Goal: Information Seeking & Learning: Learn about a topic

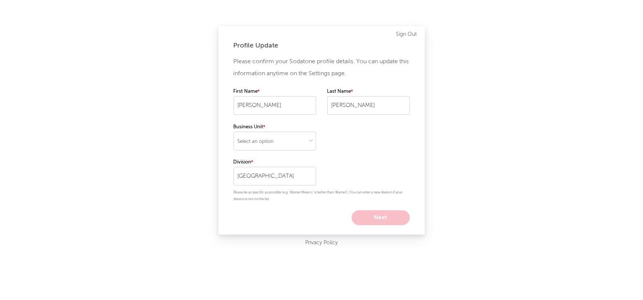
click at [370, 150] on div "Please confirm your Sodatone profile details. You can update this information a…" at bounding box center [321, 141] width 176 height 170
click at [281, 142] on select "Select an option" at bounding box center [274, 141] width 82 height 19
select select "recorded_music"
click at [233, 132] on select "Select an option" at bounding box center [274, 141] width 82 height 19
click at [372, 217] on button "Next" at bounding box center [380, 218] width 58 height 15
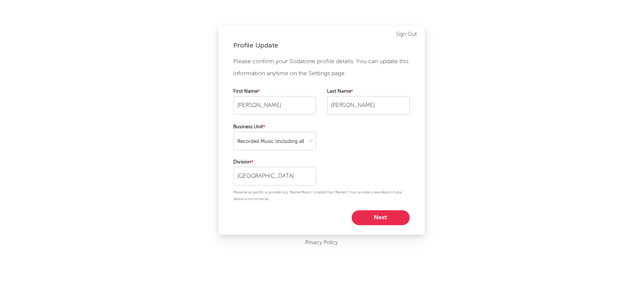
select select "other"
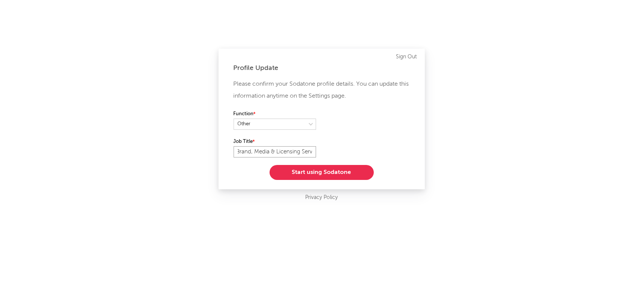
scroll to position [0, 60]
drag, startPoint x: 238, startPoint y: 152, endPoint x: 324, endPoint y: 152, distance: 86.2
click at [324, 152] on div "Please confirm your Sodatone profile details. You can update this information a…" at bounding box center [321, 129] width 176 height 102
type input "A"
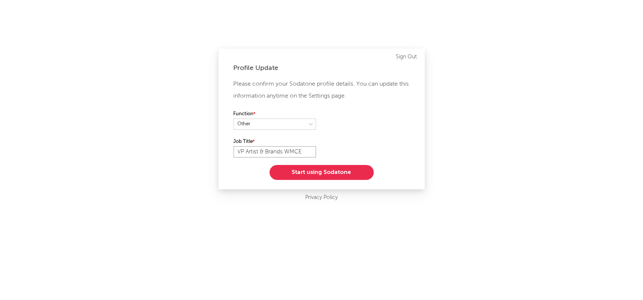
type input "VP Artist & Brands WMCE"
click at [309, 124] on select at bounding box center [274, 124] width 82 height 11
click at [233, 119] on select at bounding box center [274, 124] width 82 height 11
click at [313, 171] on button "Start using Sodatone" at bounding box center [321, 172] width 104 height 15
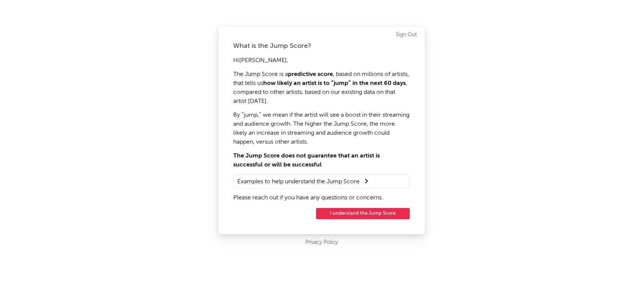
click at [350, 213] on button "I understand the Jump Score" at bounding box center [363, 213] width 94 height 11
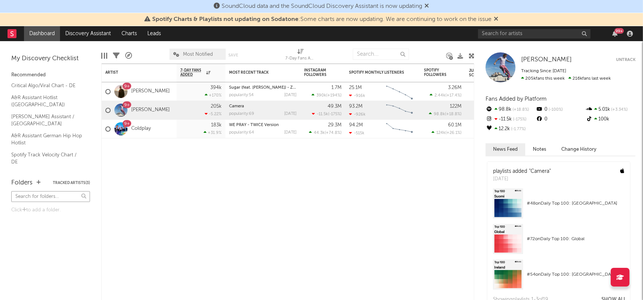
click at [57, 196] on input "text" at bounding box center [50, 196] width 79 height 11
type input "provinz"
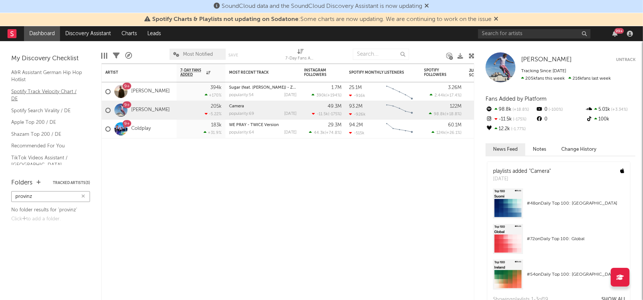
scroll to position [61, 0]
click at [50, 109] on link "Spotify Search Virality / DE" at bounding box center [46, 113] width 71 height 8
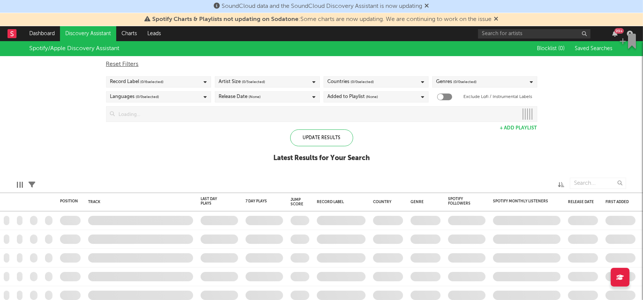
checkbox input "true"
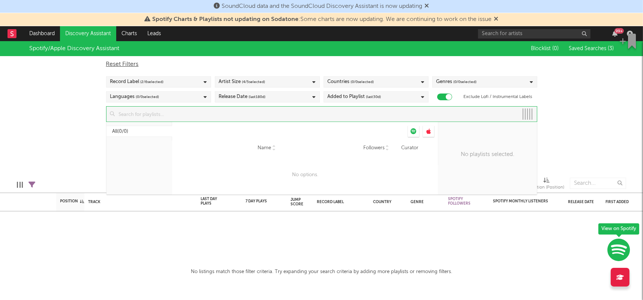
click at [161, 117] on input at bounding box center [316, 114] width 403 height 15
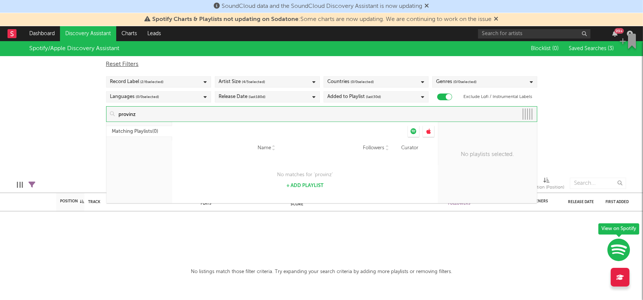
type input "provinz"
click at [42, 32] on link "Dashboard" at bounding box center [42, 33] width 36 height 15
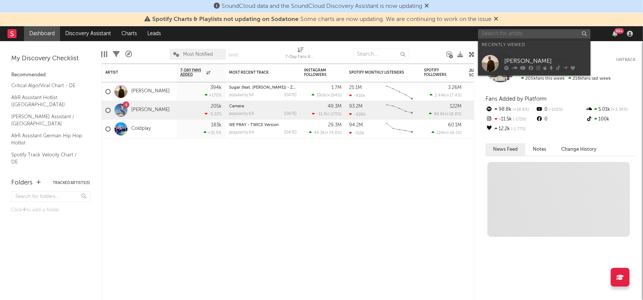
click at [500, 36] on input "text" at bounding box center [534, 33] width 112 height 9
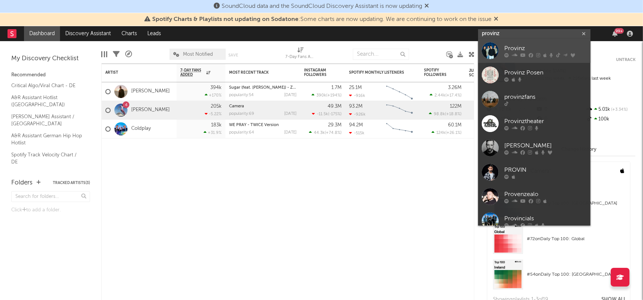
type input "provinz"
click at [518, 54] on div at bounding box center [545, 55] width 82 height 4
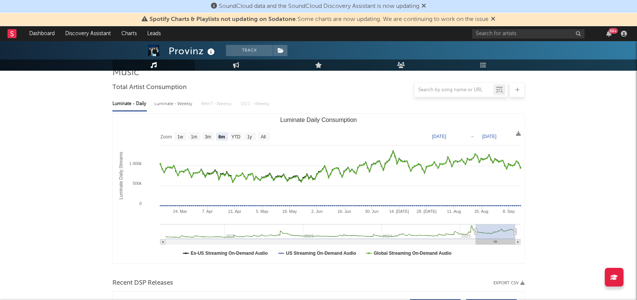
scroll to position [64, 0]
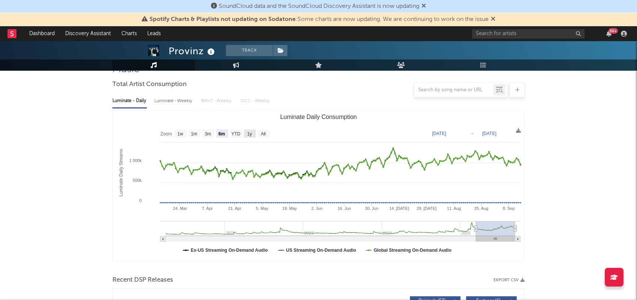
click at [251, 134] on text "1y" at bounding box center [249, 134] width 5 height 5
select select "1y"
type input "[DATE]"
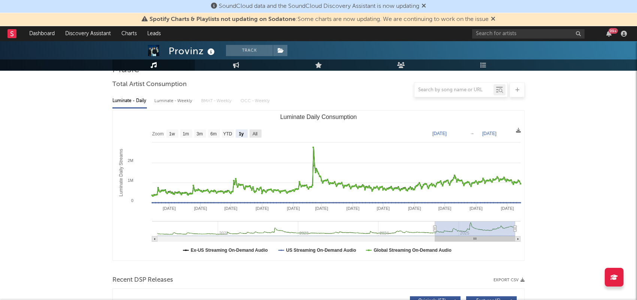
click at [252, 131] on rect "Luminate Daily Consumption" at bounding box center [256, 134] width 12 height 8
select select "All"
type input "[DATE]"
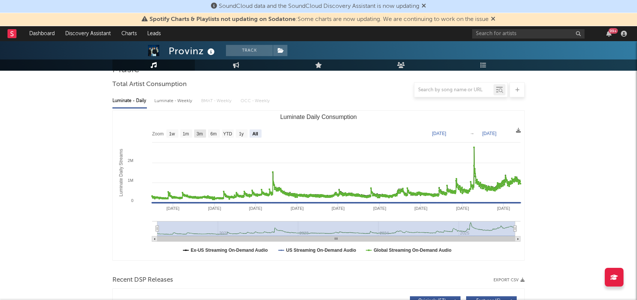
click at [198, 134] on text "3m" at bounding box center [200, 134] width 6 height 5
select select "3m"
type input "[DATE]"
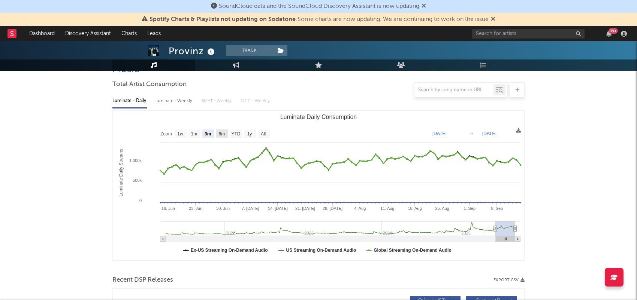
click at [219, 133] on text "6m" at bounding box center [222, 134] width 6 height 5
select select "6m"
type input "[DATE]"
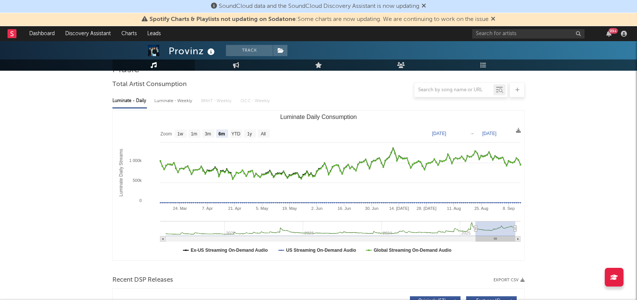
click at [181, 101] on div "Luminate - Weekly" at bounding box center [173, 101] width 39 height 13
select select "6m"
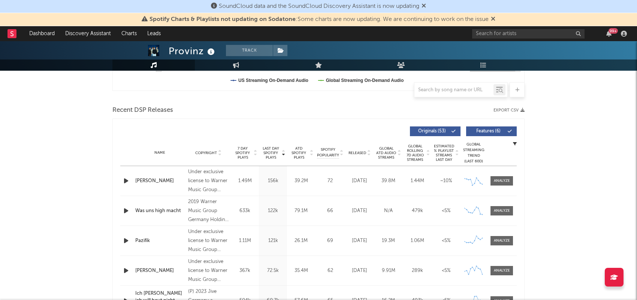
scroll to position [235, 0]
click at [505, 178] on div at bounding box center [502, 181] width 16 height 6
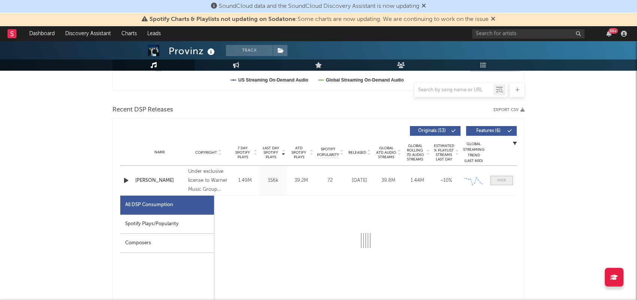
select select "1w"
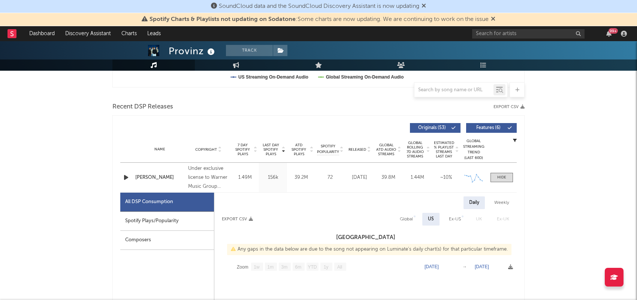
scroll to position [238, 0]
click at [452, 218] on div "Ex-US" at bounding box center [455, 219] width 12 height 9
select select "6m"
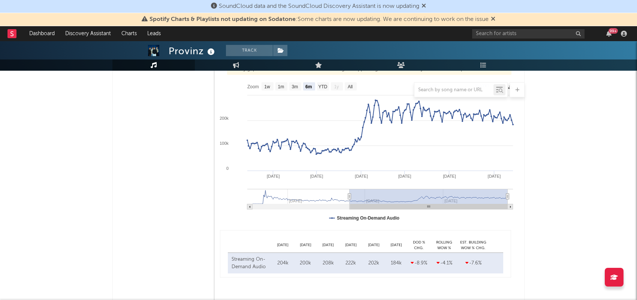
scroll to position [421, 0]
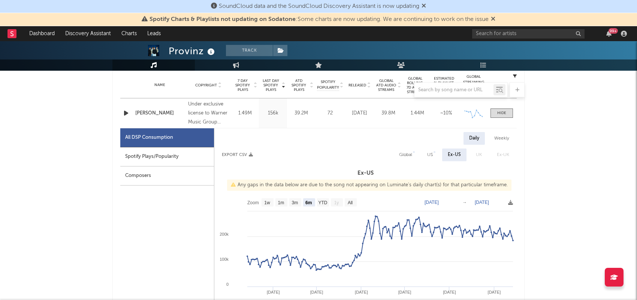
scroll to position [302, 0]
click at [406, 155] on div "Global" at bounding box center [405, 154] width 13 height 9
select select "6m"
click at [436, 202] on text "[DATE]" at bounding box center [432, 202] width 14 height 5
click at [435, 201] on input "[DATE]" at bounding box center [437, 202] width 35 height 7
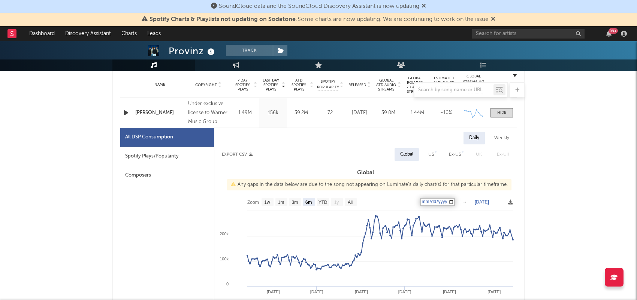
type input "[DATE]"
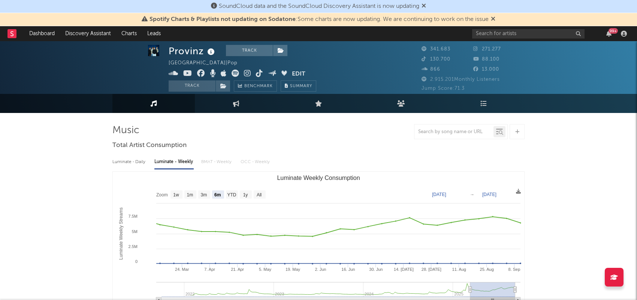
scroll to position [3, 0]
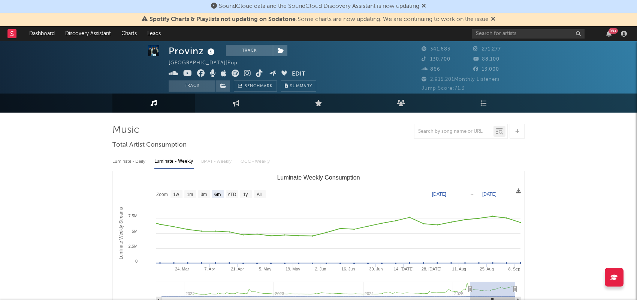
click at [493, 19] on icon at bounding box center [493, 19] width 4 height 6
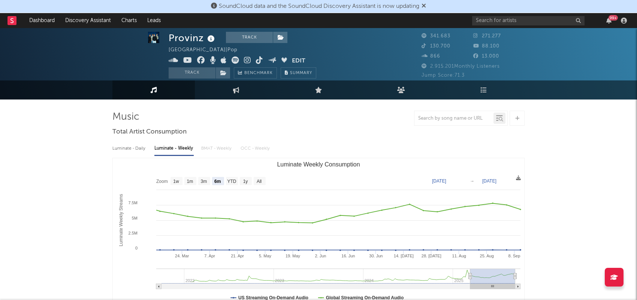
click at [426, 6] on icon at bounding box center [424, 6] width 4 height 6
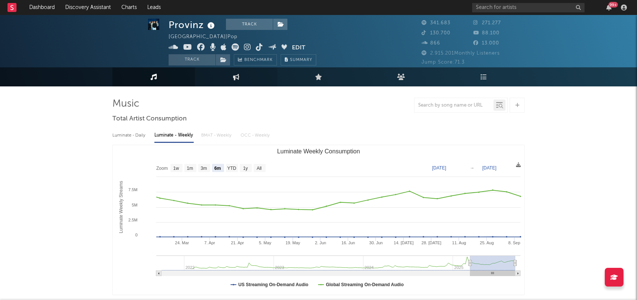
click at [235, 76] on icon at bounding box center [236, 77] width 6 height 6
select select "1w"
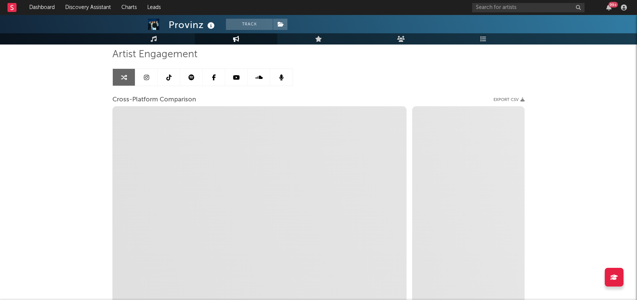
scroll to position [108, 0]
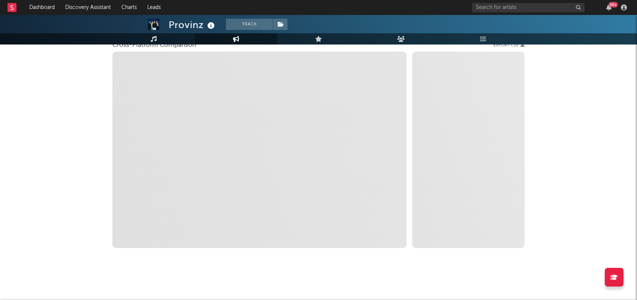
select select "1m"
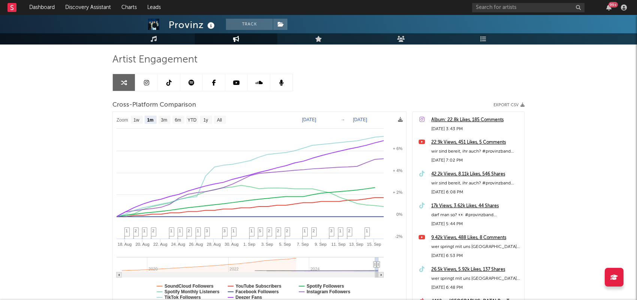
scroll to position [48, 0]
click at [169, 80] on icon at bounding box center [168, 82] width 5 height 6
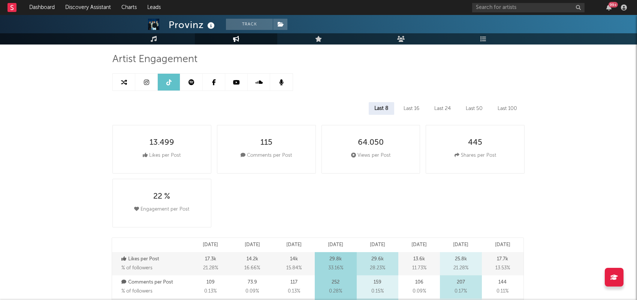
select select "6m"
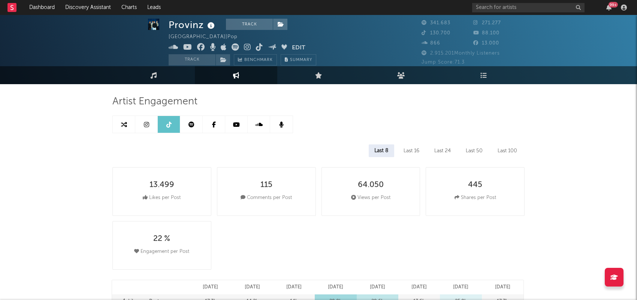
scroll to position [5, 0]
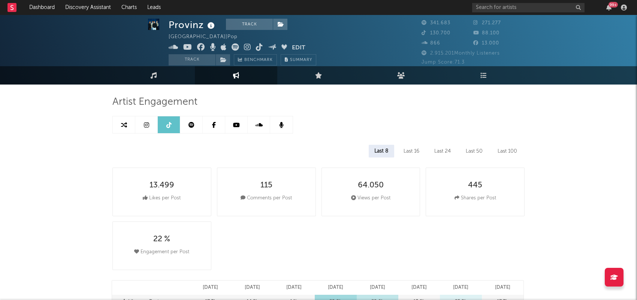
click at [146, 123] on icon at bounding box center [146, 125] width 5 height 6
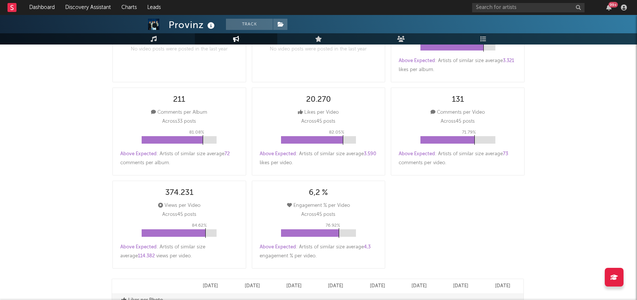
select select "6m"
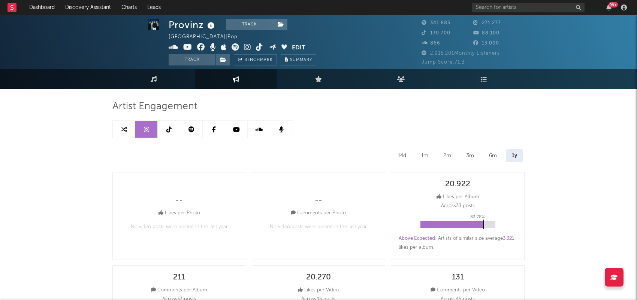
scroll to position [1, 0]
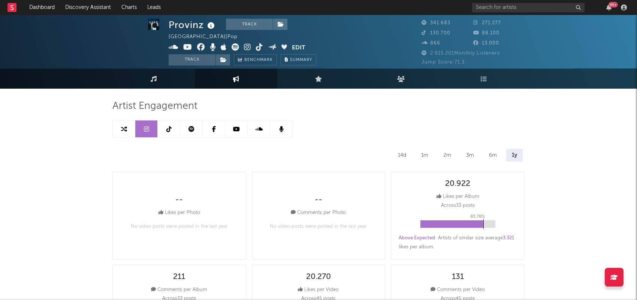
click at [120, 129] on link at bounding box center [124, 129] width 22 height 17
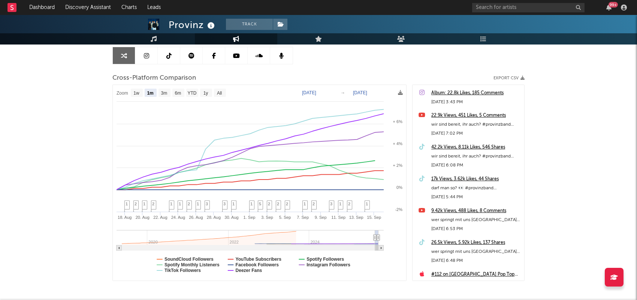
scroll to position [79, 0]
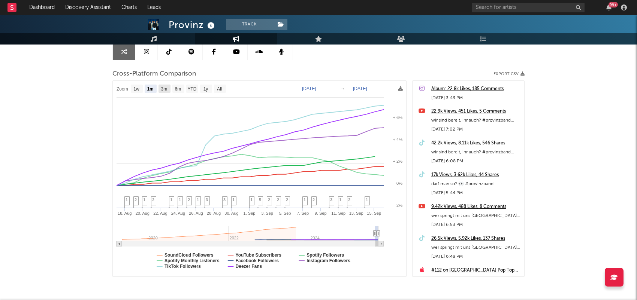
click at [162, 89] on text "3m" at bounding box center [164, 89] width 6 height 5
select select "3m"
type input "[DATE]"
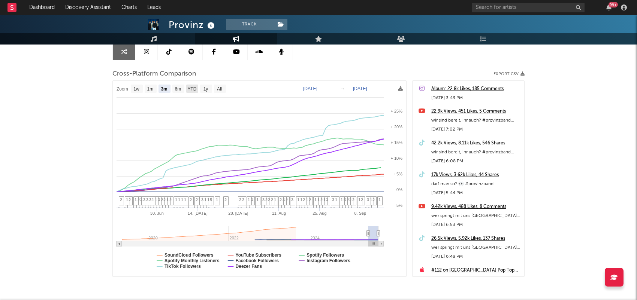
click at [193, 88] on text "YTD" at bounding box center [192, 89] width 9 height 5
select select "YTD"
type input "[DATE]"
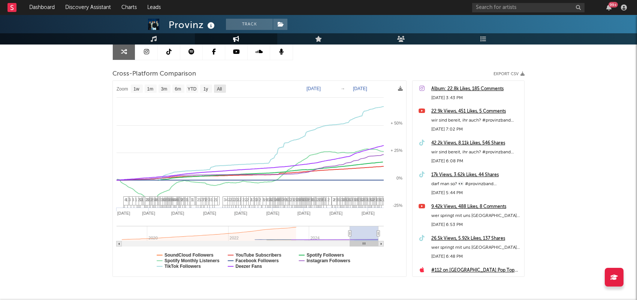
click at [220, 87] on text "All" at bounding box center [219, 89] width 5 height 5
select select "All"
type input "[DATE]"
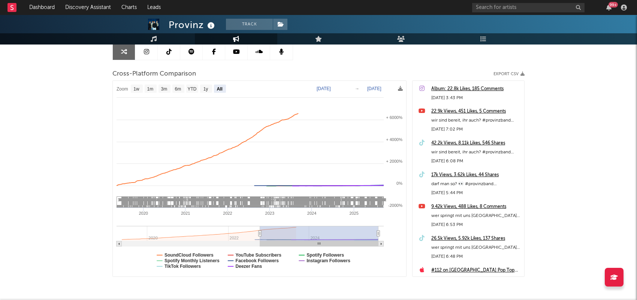
select select "1y"
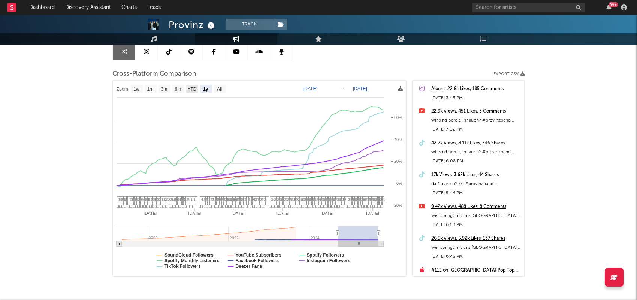
click at [189, 88] on text "YTD" at bounding box center [192, 89] width 9 height 5
select select "YTD"
type input "[DATE]"
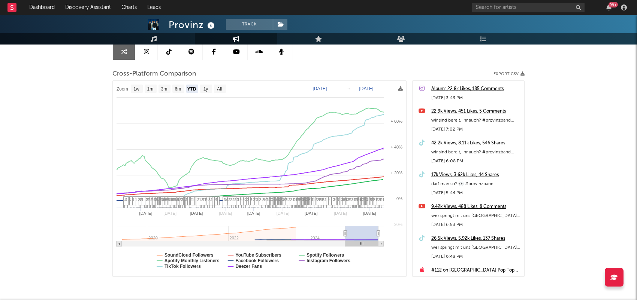
select select "1w"
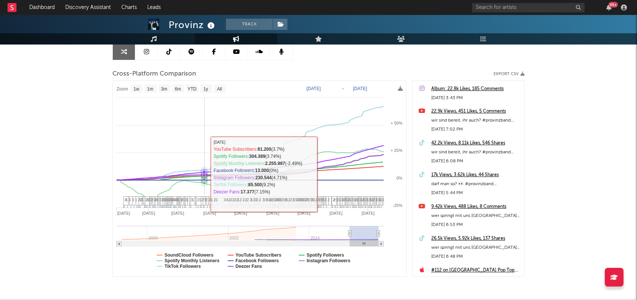
scroll to position [0, 0]
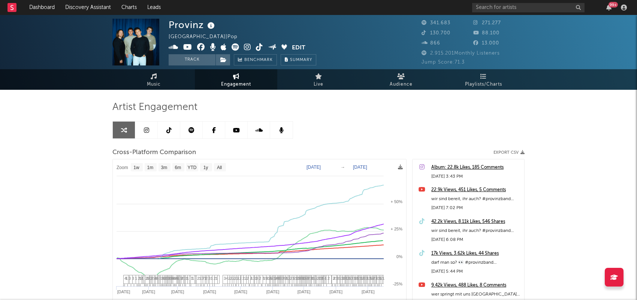
click at [232, 80] on span "Engagement" at bounding box center [236, 84] width 30 height 9
click at [236, 127] on icon at bounding box center [236, 130] width 7 height 6
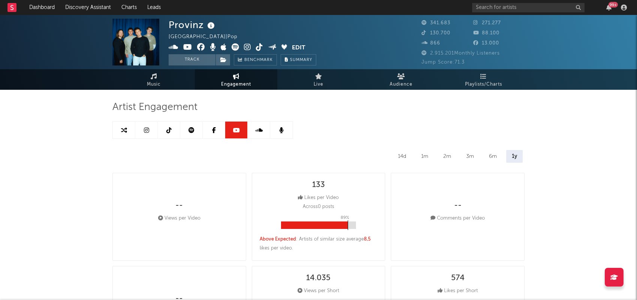
select select "6m"
